Goal: Communication & Community: Answer question/provide support

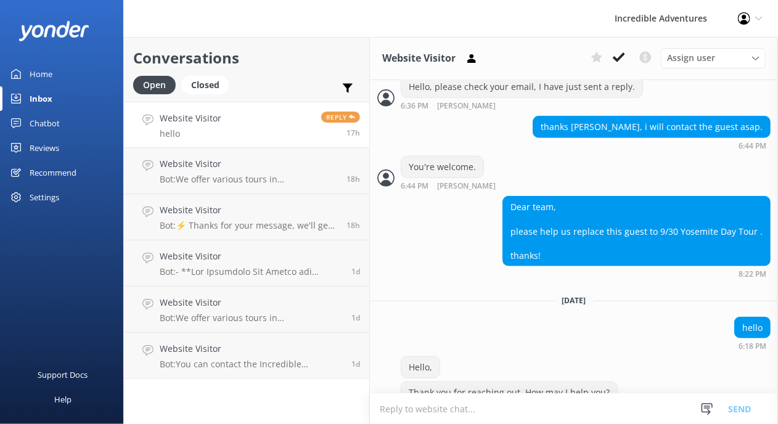
scroll to position [432, 0]
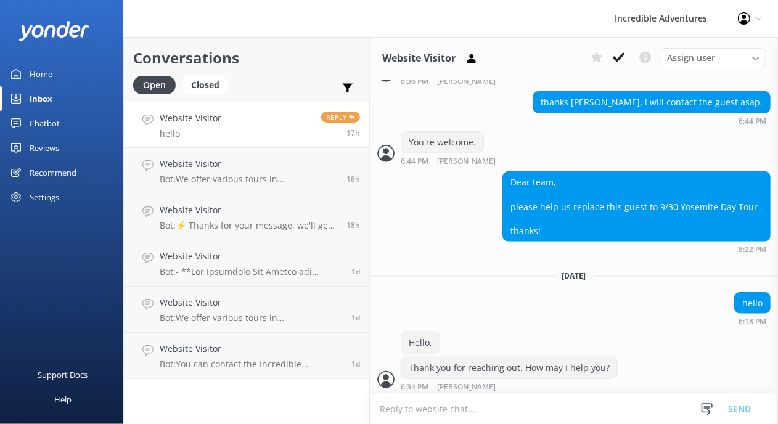
click at [49, 82] on div "Home" at bounding box center [41, 74] width 23 height 25
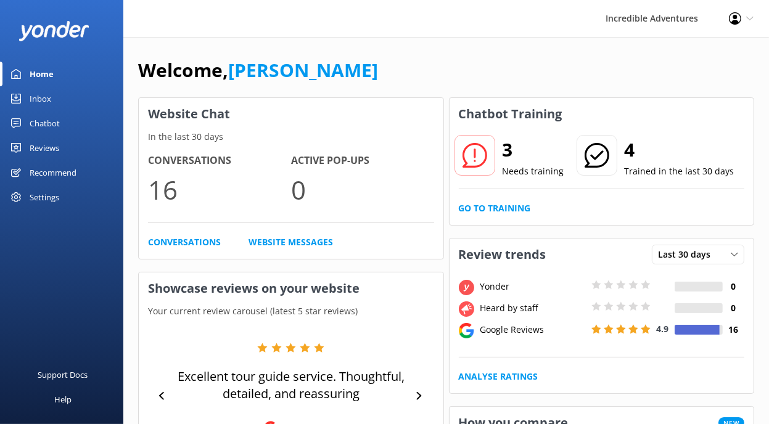
click at [36, 95] on div "Inbox" at bounding box center [41, 98] width 22 height 25
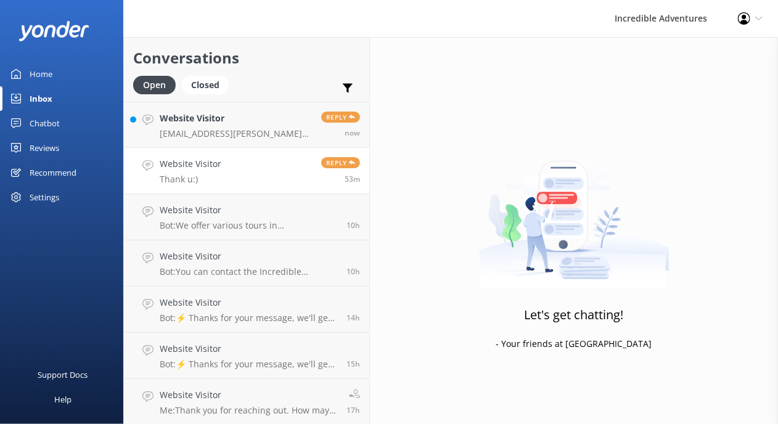
click at [280, 169] on link "Website Visitor Thank u:) Reply 53m" at bounding box center [246, 171] width 245 height 46
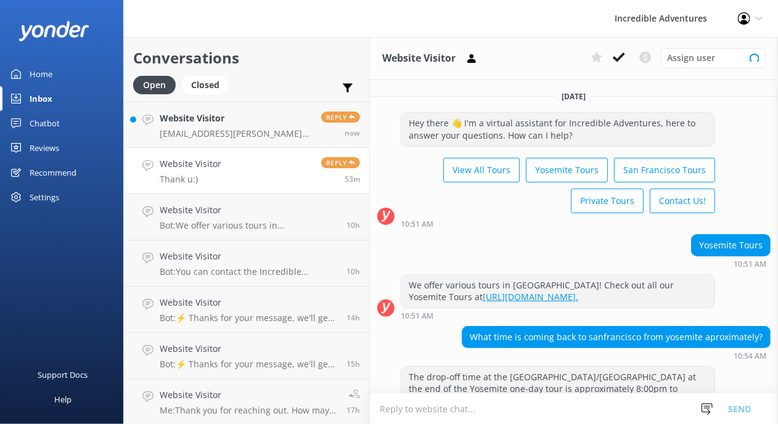
scroll to position [142, 0]
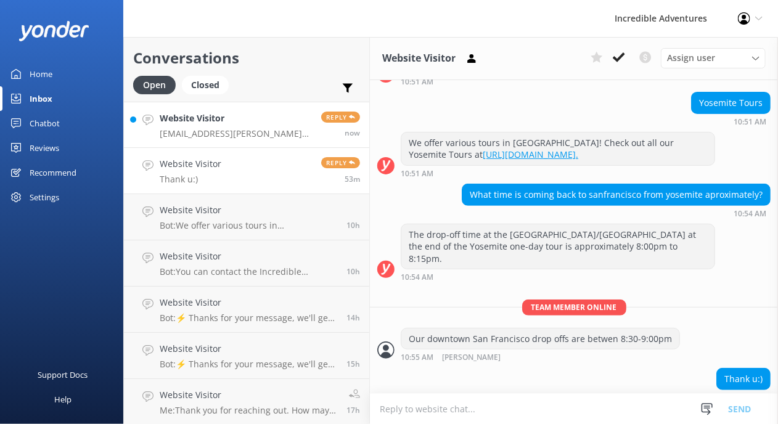
click at [202, 105] on link "Website Visitor [EMAIL_ADDRESS][PERSON_NAME][DOMAIN_NAME] Reply now" at bounding box center [246, 125] width 245 height 46
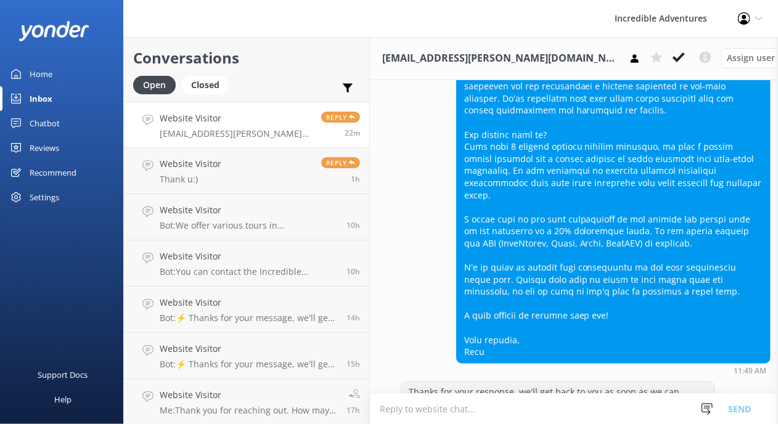
scroll to position [991, 0]
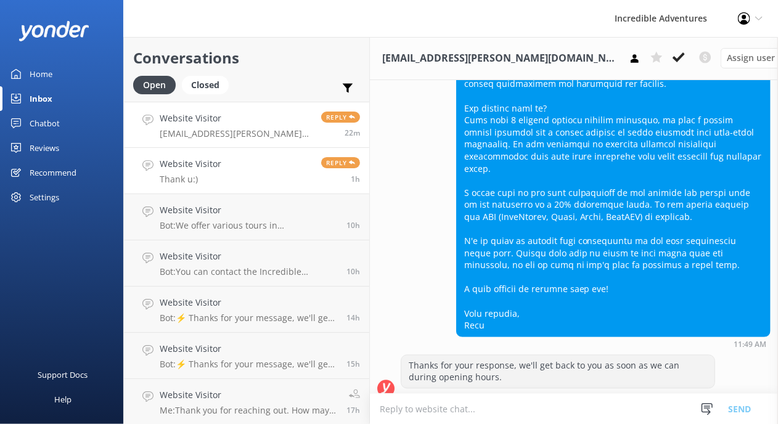
click at [278, 170] on link "Website Visitor Thank u:) Reply 1h" at bounding box center [246, 171] width 245 height 46
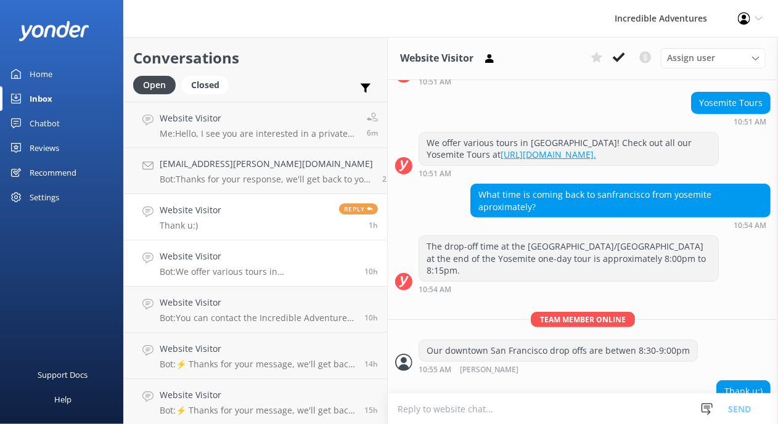
click at [258, 266] on p "Bot: We offer various tours in [GEOGRAPHIC_DATA]! Check out all our Yosemite To…" at bounding box center [257, 271] width 195 height 11
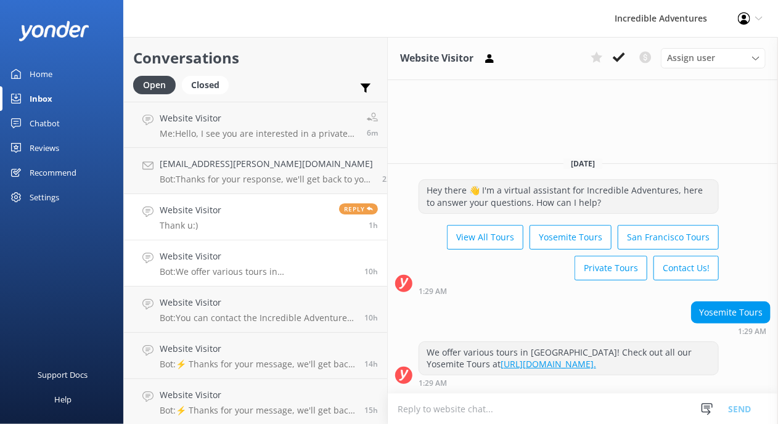
click at [268, 233] on link "Website Visitor Thank u:) Reply 1h" at bounding box center [255, 217] width 263 height 46
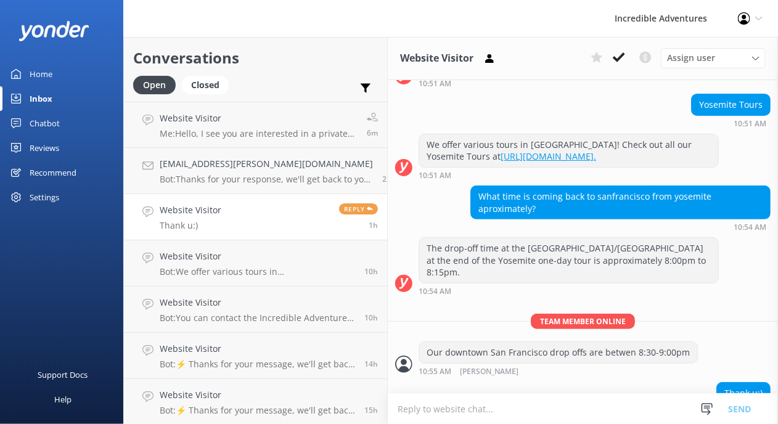
scroll to position [142, 0]
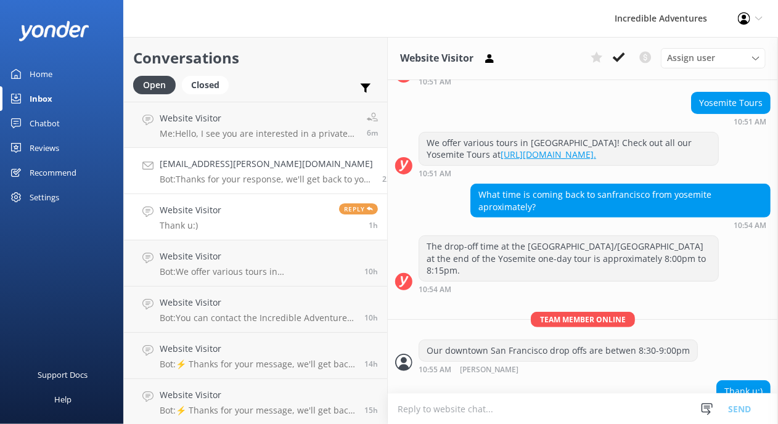
click at [247, 173] on div "[EMAIL_ADDRESS][PERSON_NAME][DOMAIN_NAME] Bot: Thanks for your response, we'll …" at bounding box center [266, 170] width 213 height 27
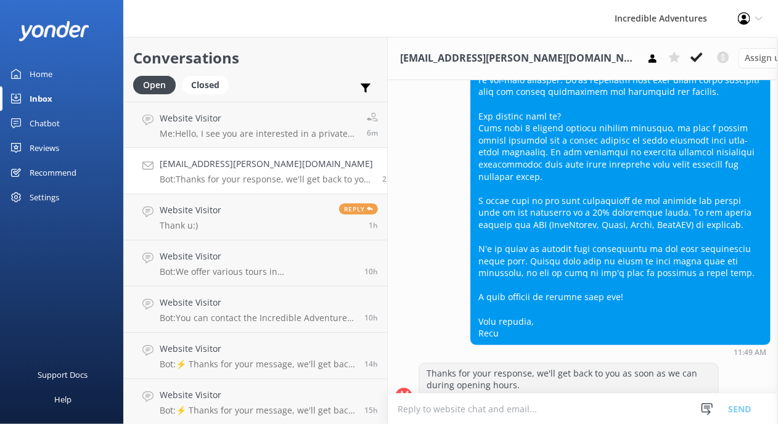
scroll to position [991, 0]
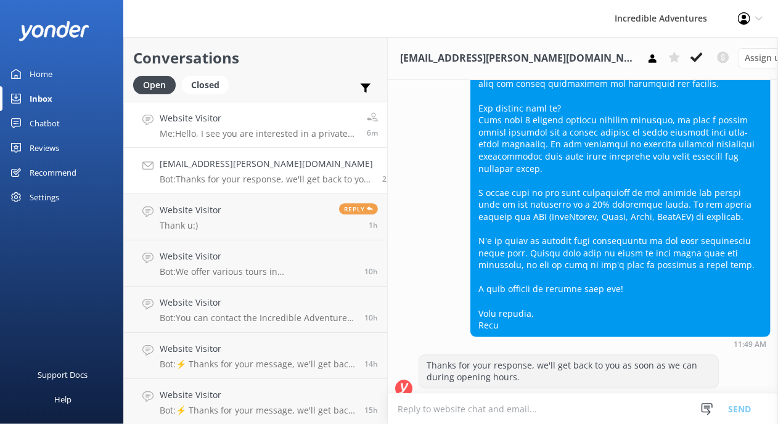
click at [261, 142] on link "Website Visitor Me: Hello, I see you are interested in a private tour? Please l…" at bounding box center [255, 125] width 263 height 46
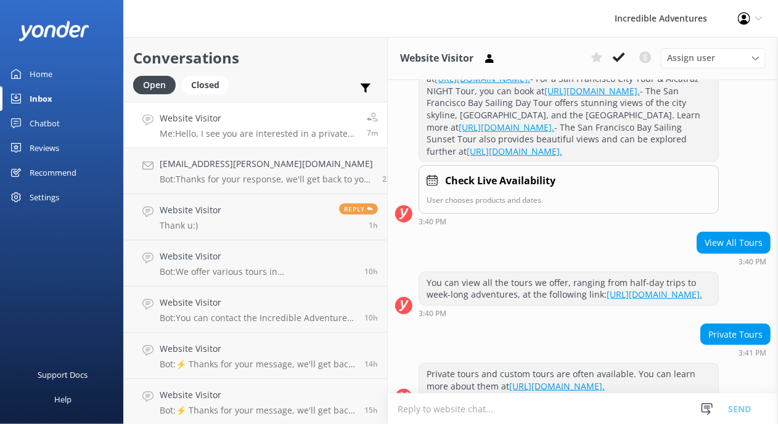
scroll to position [656, 0]
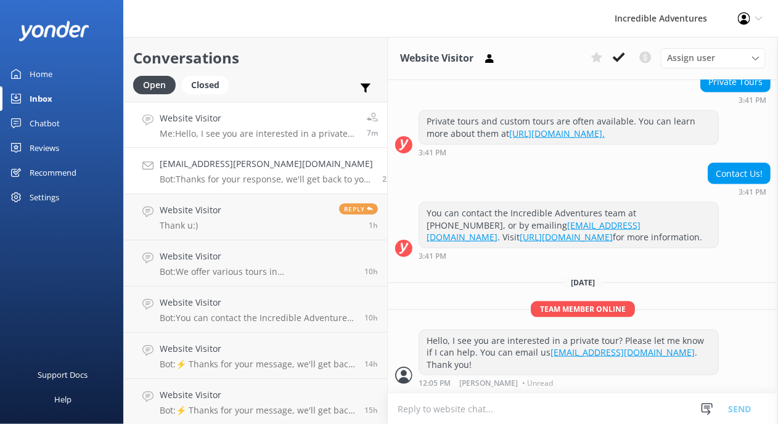
click at [211, 179] on p "Bot: Thanks for your response, we'll get back to you as soon as we can during o…" at bounding box center [266, 179] width 213 height 11
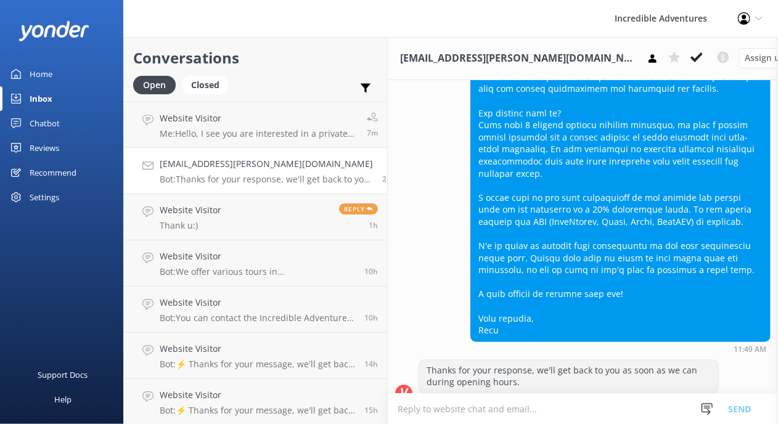
scroll to position [991, 0]
